Goal: Task Accomplishment & Management: Use online tool/utility

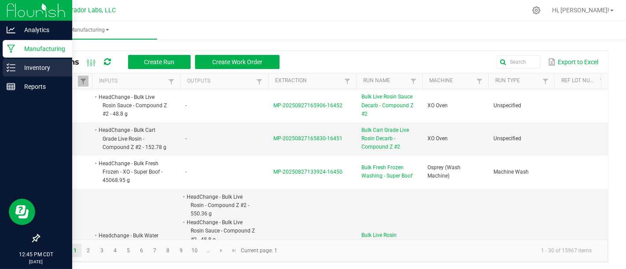
click at [19, 71] on p "Inventory" at bounding box center [41, 68] width 53 height 11
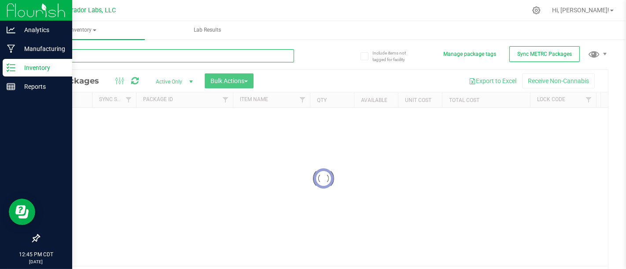
click at [120, 54] on input "text" at bounding box center [166, 55] width 255 height 13
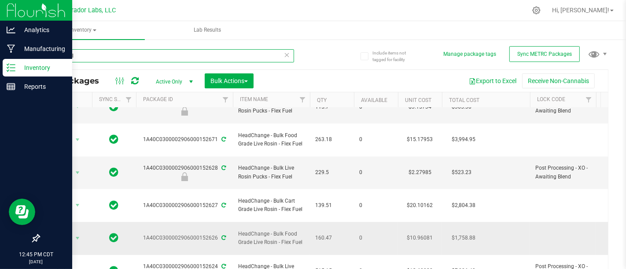
scroll to position [50, 0]
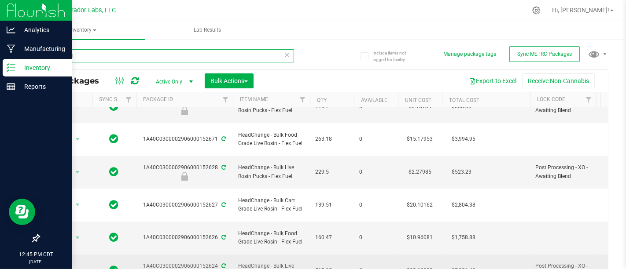
type input "Flex Fuel"
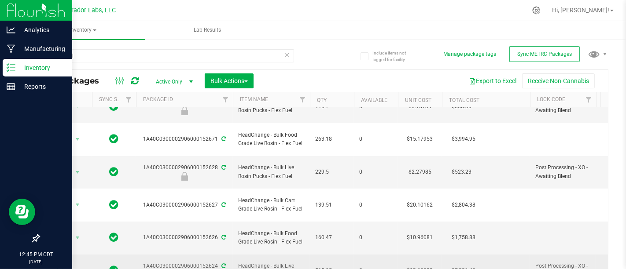
click at [71, 265] on span "Action" at bounding box center [60, 271] width 24 height 12
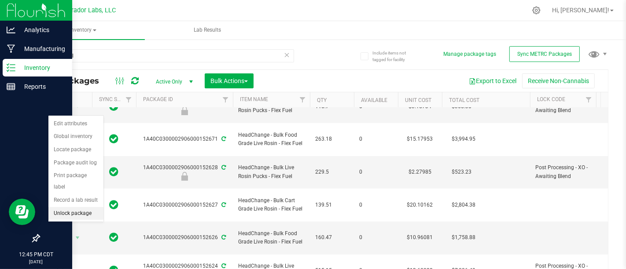
click at [87, 207] on li "Unlock package" at bounding box center [75, 213] width 55 height 13
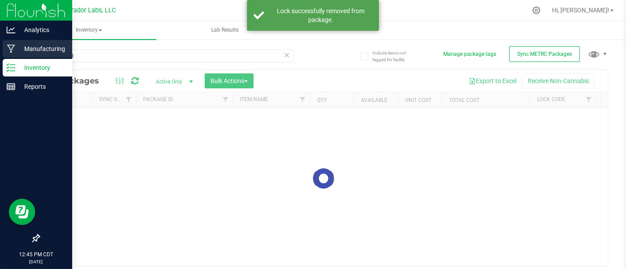
click at [7, 54] on div "Manufacturing" at bounding box center [38, 49] width 70 height 18
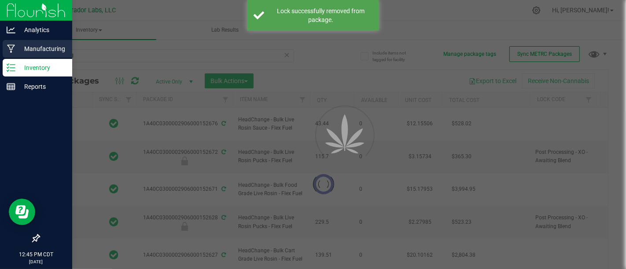
type input "[DATE]"
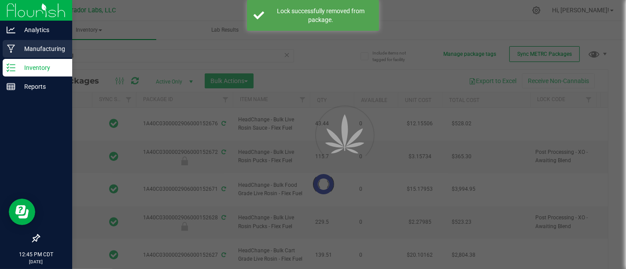
type input "[DATE]"
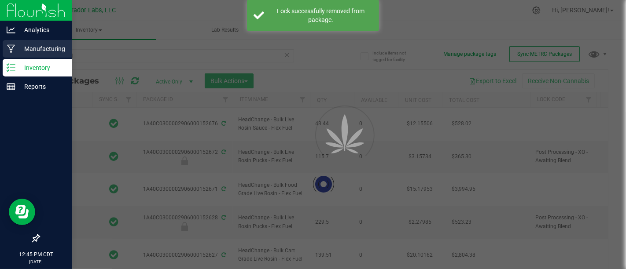
type input "[DATE]"
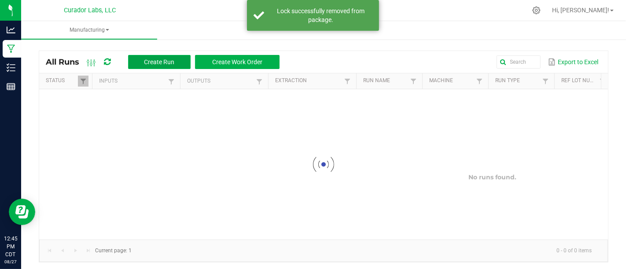
click at [159, 59] on span "Create Run" at bounding box center [159, 62] width 30 height 7
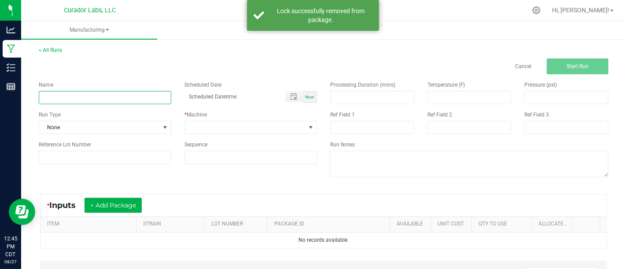
click at [130, 103] on input at bounding box center [105, 97] width 133 height 13
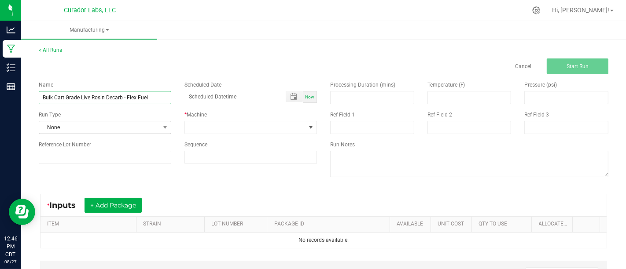
type input "Bulk Cart Grade Live Rosin Decarb - Flex Fuel"
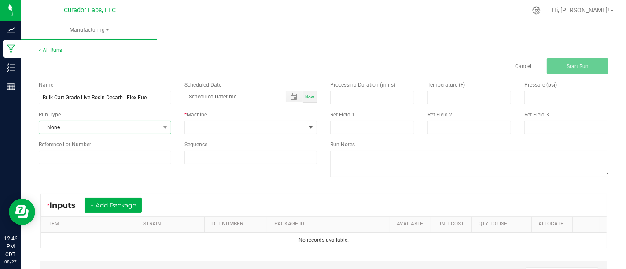
click at [129, 132] on span "None" at bounding box center [99, 128] width 121 height 12
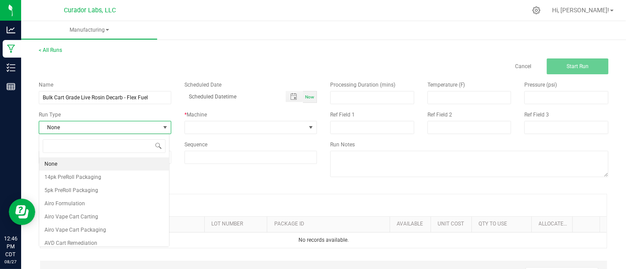
scroll to position [13, 130]
type input "h"
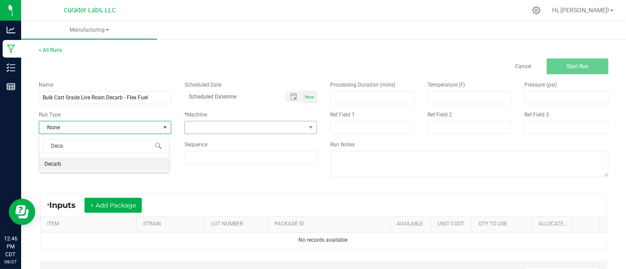
type input "Decar"
click at [103, 166] on li "Decarb" at bounding box center [104, 164] width 130 height 13
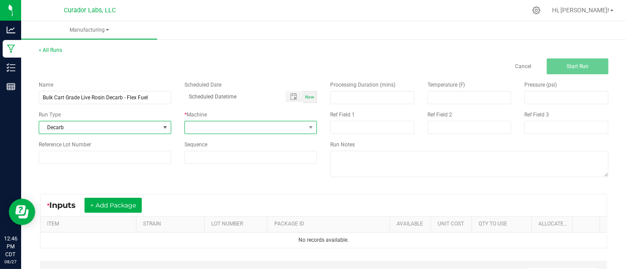
click at [211, 130] on span at bounding box center [245, 128] width 121 height 12
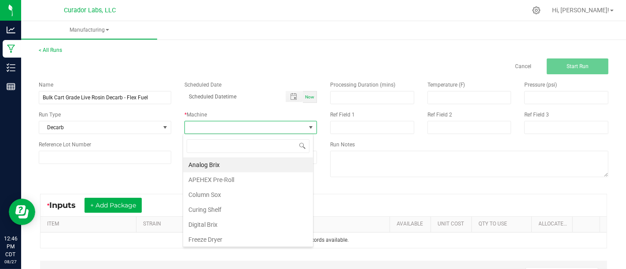
type input "H"
type input "Xo"
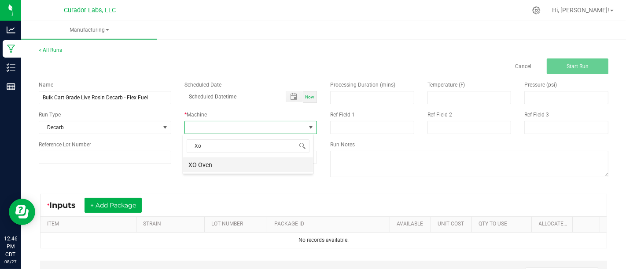
click at [245, 167] on li "XO Oven" at bounding box center [248, 165] width 130 height 15
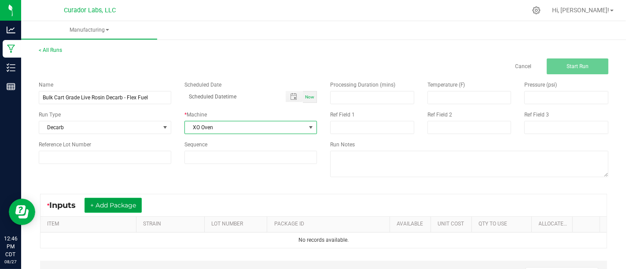
click at [129, 211] on button "+ Add Package" at bounding box center [113, 205] width 57 height 15
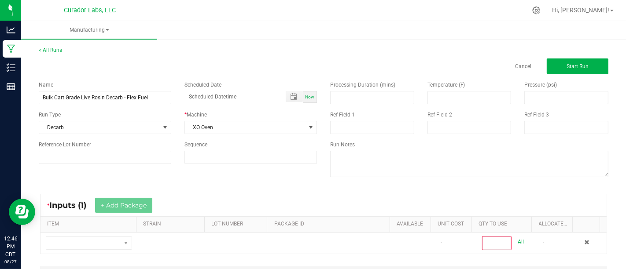
click at [118, 232] on th "ITEM" at bounding box center [89, 225] width 96 height 16
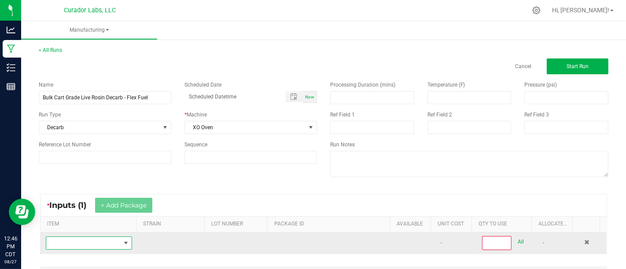
click at [117, 243] on span "NO DATA FOUND" at bounding box center [83, 243] width 74 height 12
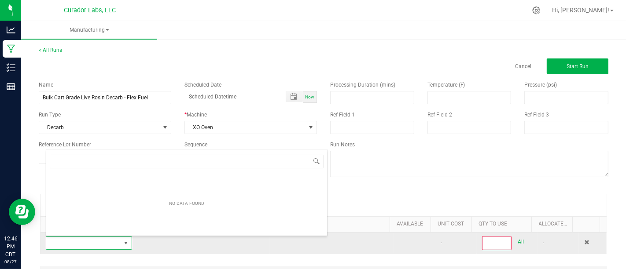
scroll to position [13, 82]
type input "Flex"
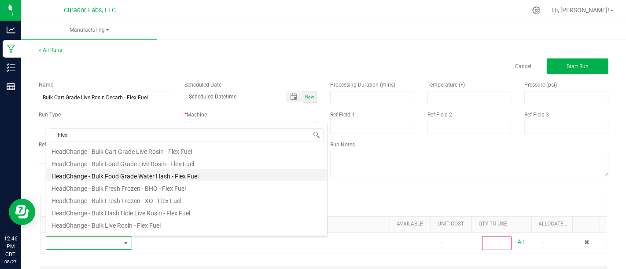
scroll to position [64, 0]
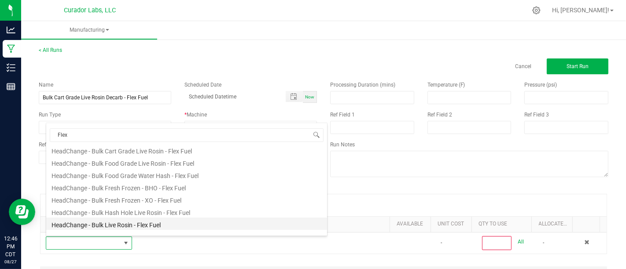
click at [188, 221] on li "HeadChange - Bulk Live Rosin - Flex Fuel" at bounding box center [186, 224] width 281 height 12
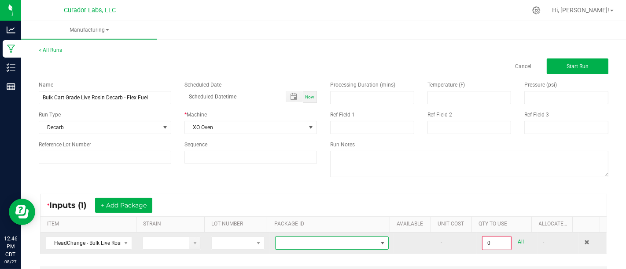
click at [299, 245] on span at bounding box center [327, 243] width 102 height 12
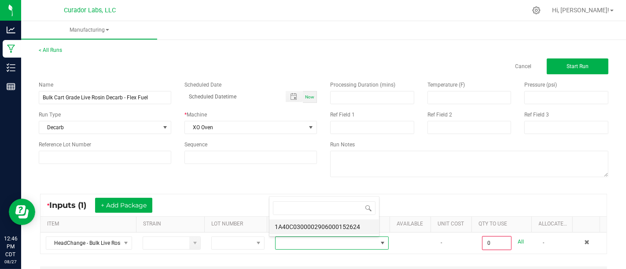
scroll to position [13, 109]
click at [305, 226] on li "1A40C0300002906000152624" at bounding box center [324, 227] width 110 height 15
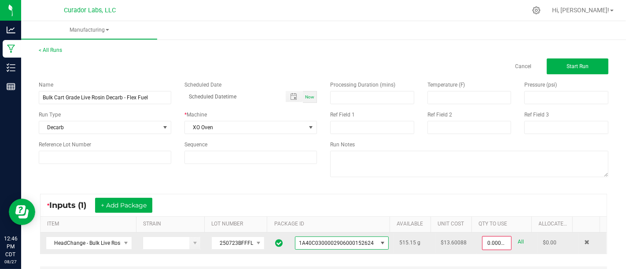
click at [508, 248] on div "0.0000 g All" at bounding box center [507, 243] width 50 height 14
click at [518, 246] on link "All" at bounding box center [521, 242] width 6 height 12
type input "515.1500 g"
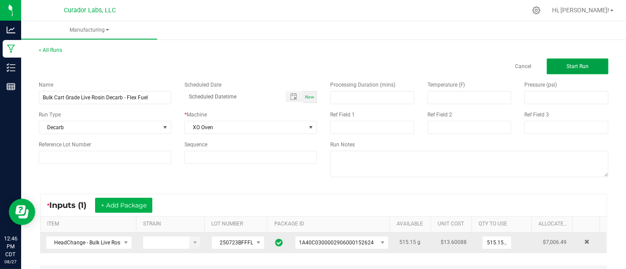
click at [556, 67] on button "Start Run" at bounding box center [578, 67] width 62 height 16
